Goal: Task Accomplishment & Management: Use online tool/utility

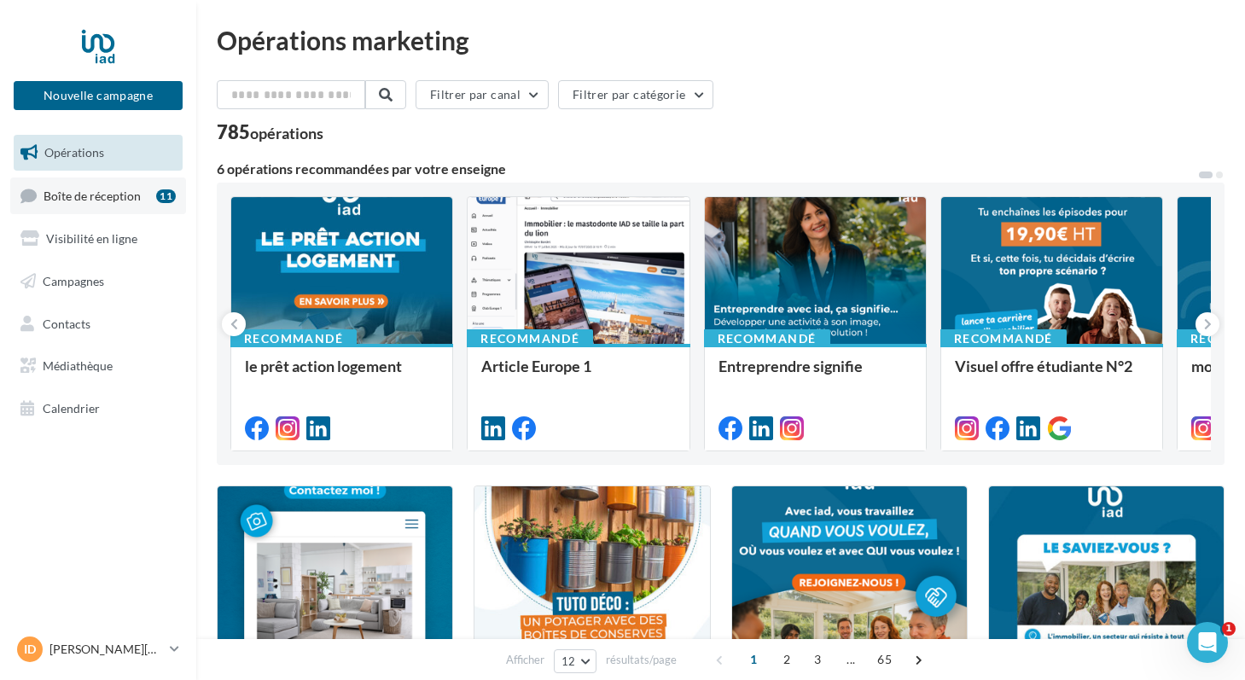
click at [132, 197] on span "Boîte de réception" at bounding box center [92, 195] width 97 height 15
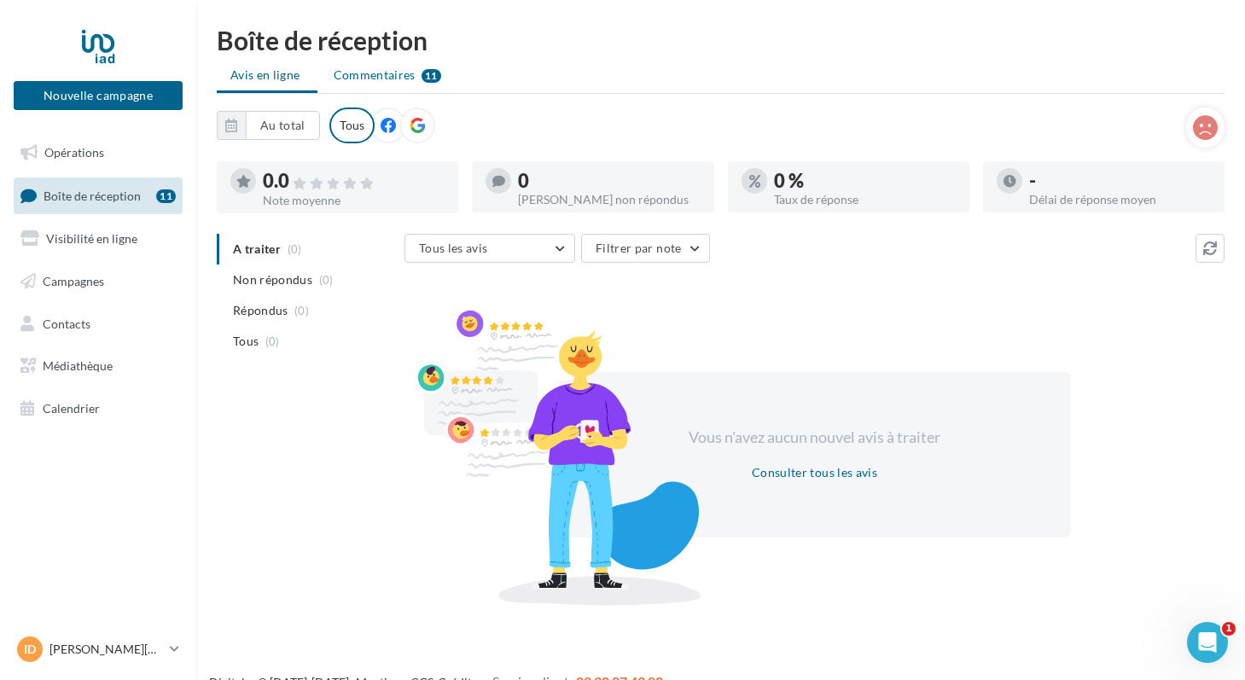
click at [400, 70] on span "Commentaires" at bounding box center [375, 75] width 82 height 17
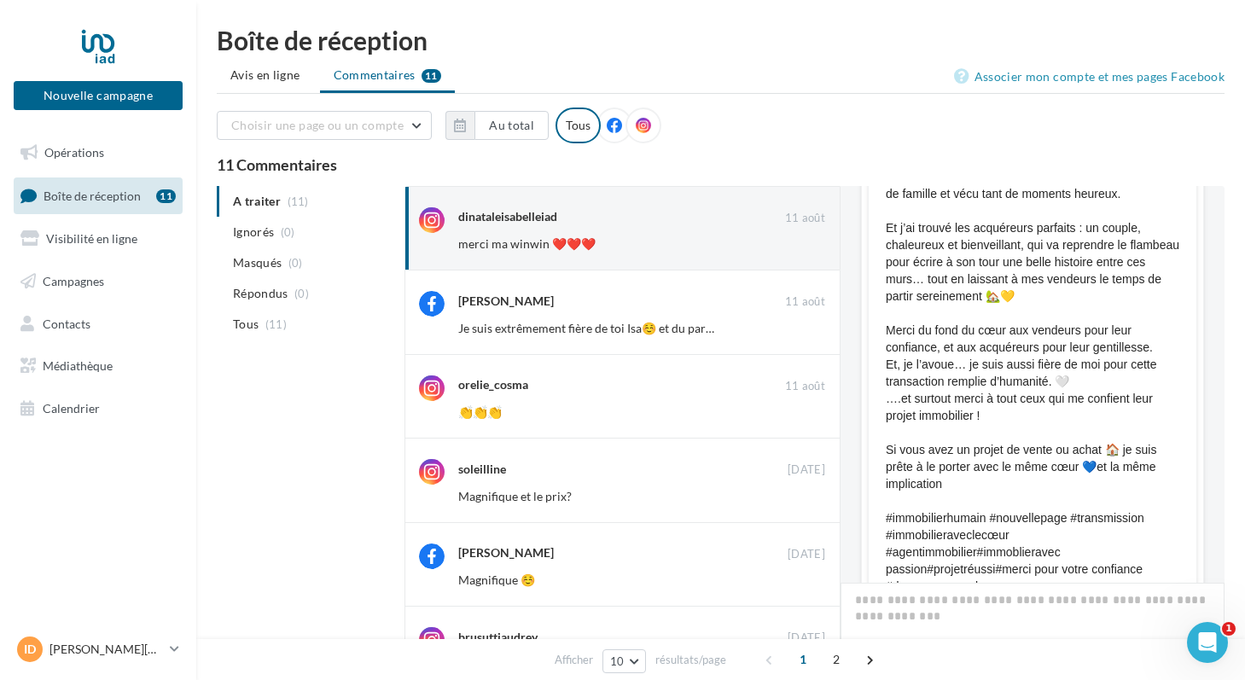
click at [392, 75] on ul "Avis en ligne Commentaires 11" at bounding box center [720, 77] width 1007 height 34
click at [276, 77] on span "Avis en ligne" at bounding box center [265, 75] width 70 height 17
